Goal: Information Seeking & Learning: Learn about a topic

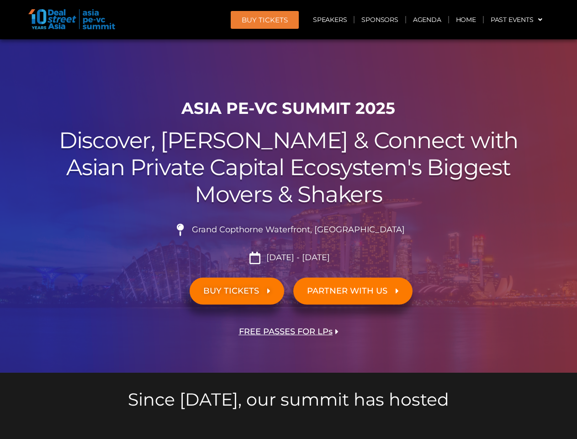
scroll to position [8766, 0]
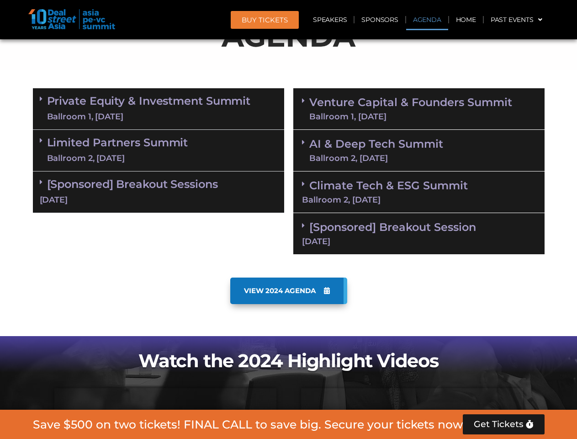
scroll to position [517, 0]
